Goal: Find specific page/section: Find specific page/section

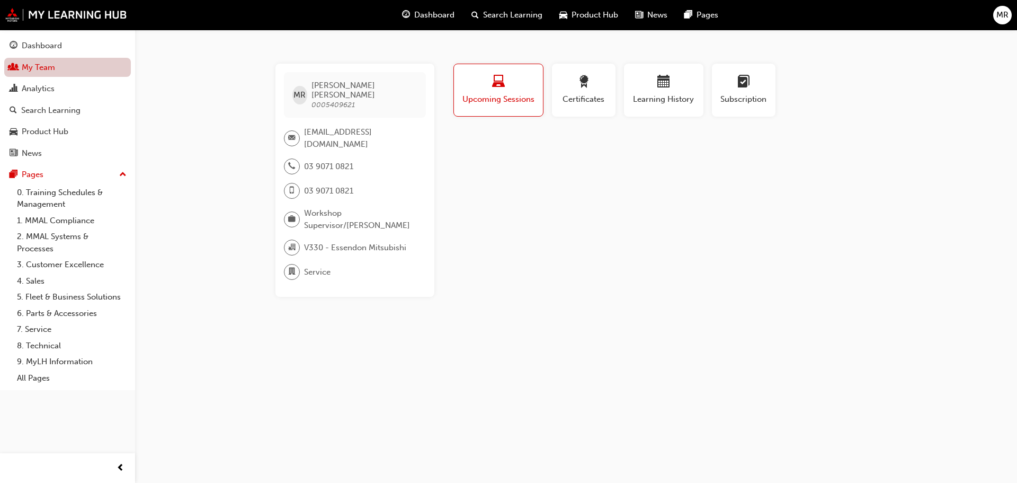
click at [64, 69] on link "My Team" at bounding box center [67, 68] width 127 height 20
